Goal: Task Accomplishment & Management: Use online tool/utility

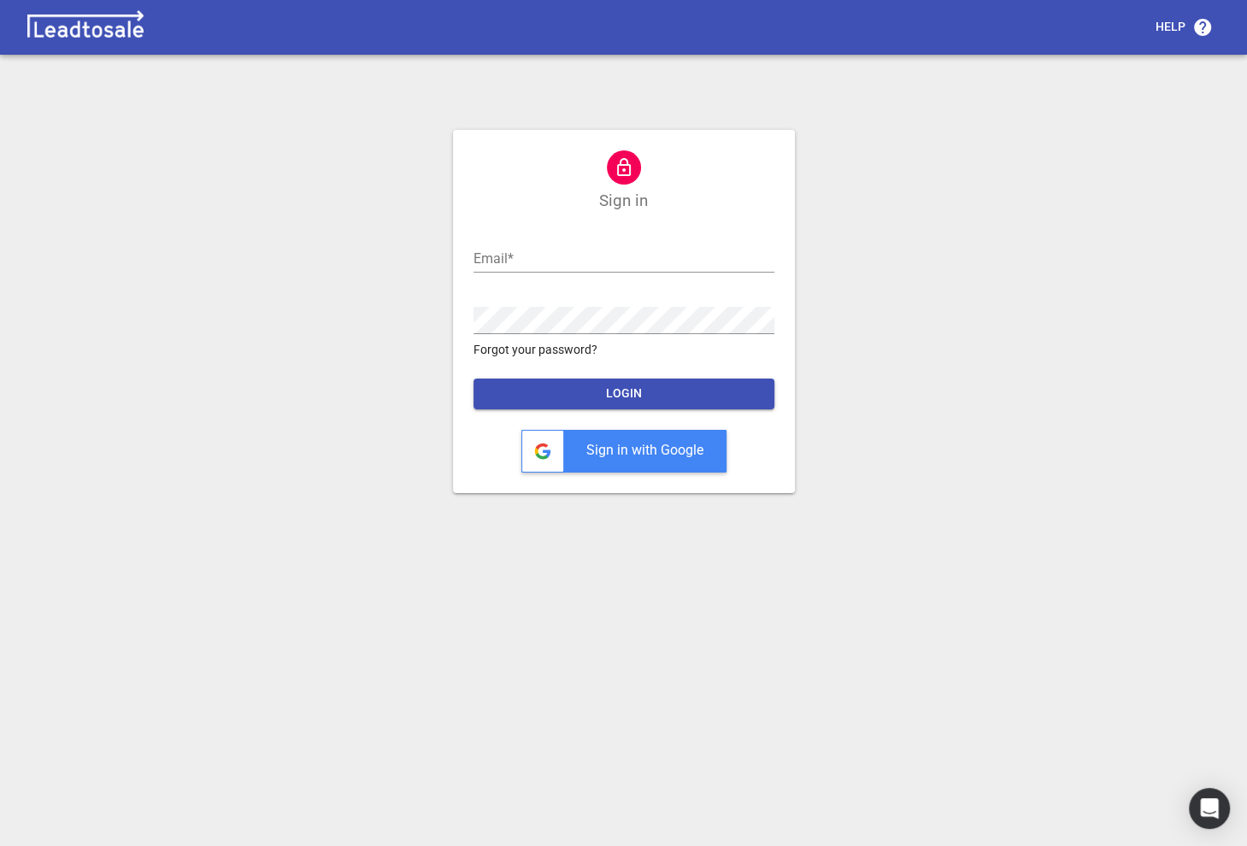
scroll to position [7, 0]
